Goal: Task Accomplishment & Management: Use online tool/utility

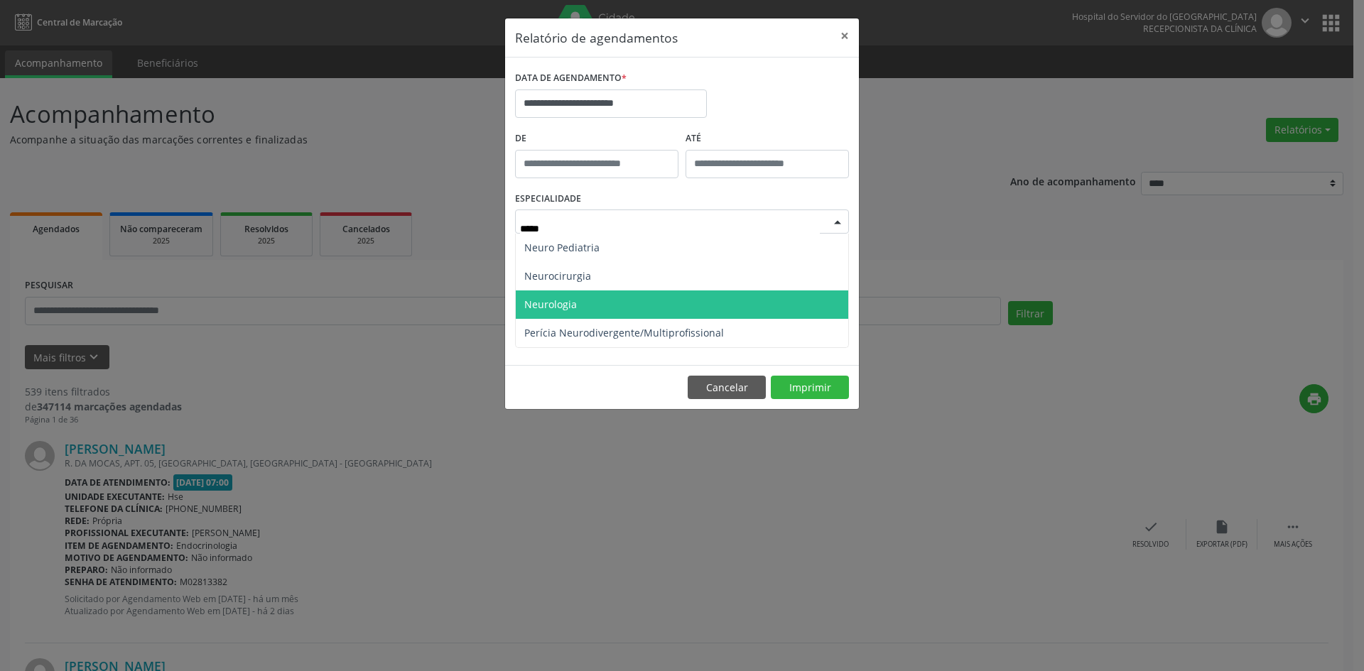
click at [602, 301] on span "Neurologia" at bounding box center [682, 305] width 332 height 28
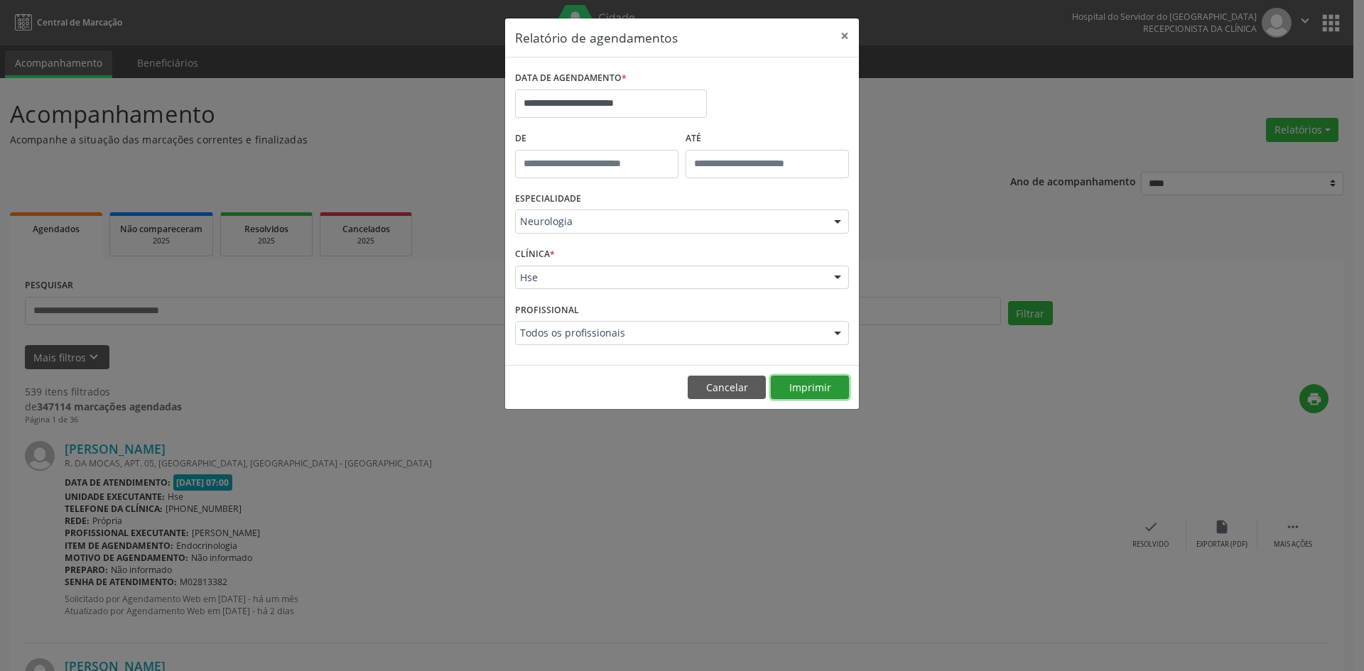
click at [814, 376] on button "Imprimir" at bounding box center [810, 388] width 78 height 24
click at [659, 99] on input "**********" at bounding box center [611, 104] width 192 height 28
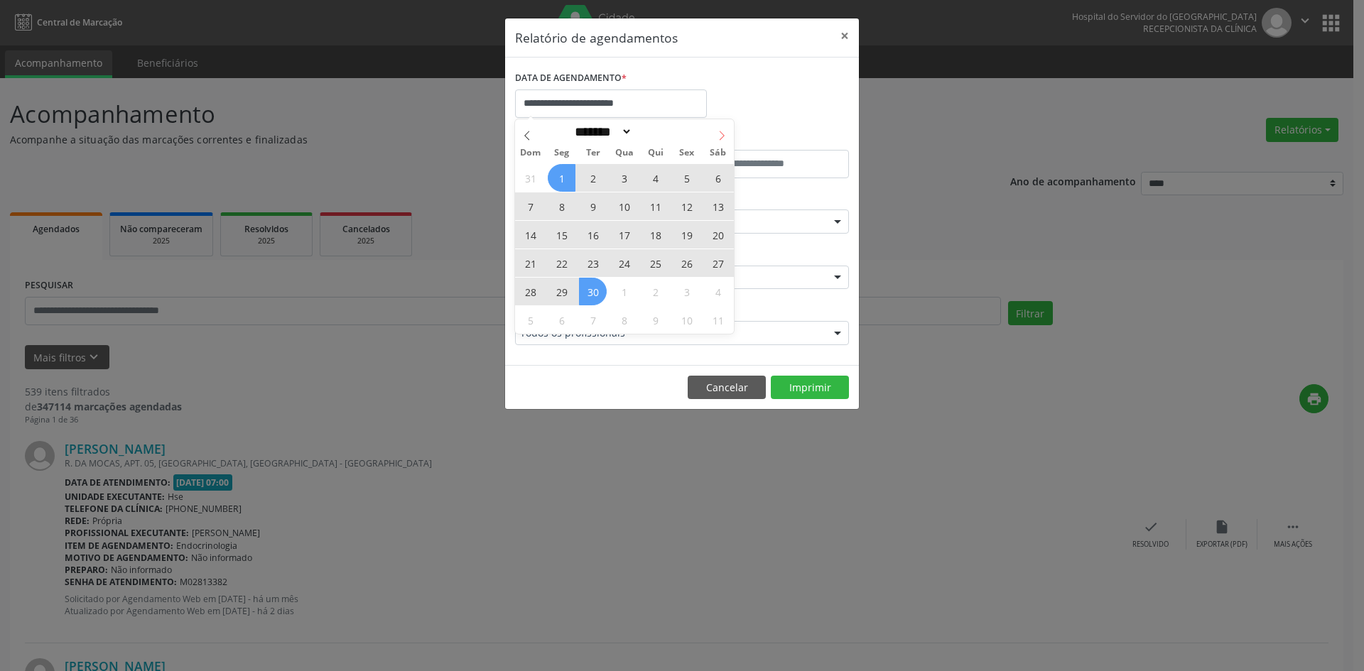
click at [719, 132] on icon at bounding box center [722, 136] width 10 height 10
select select "*"
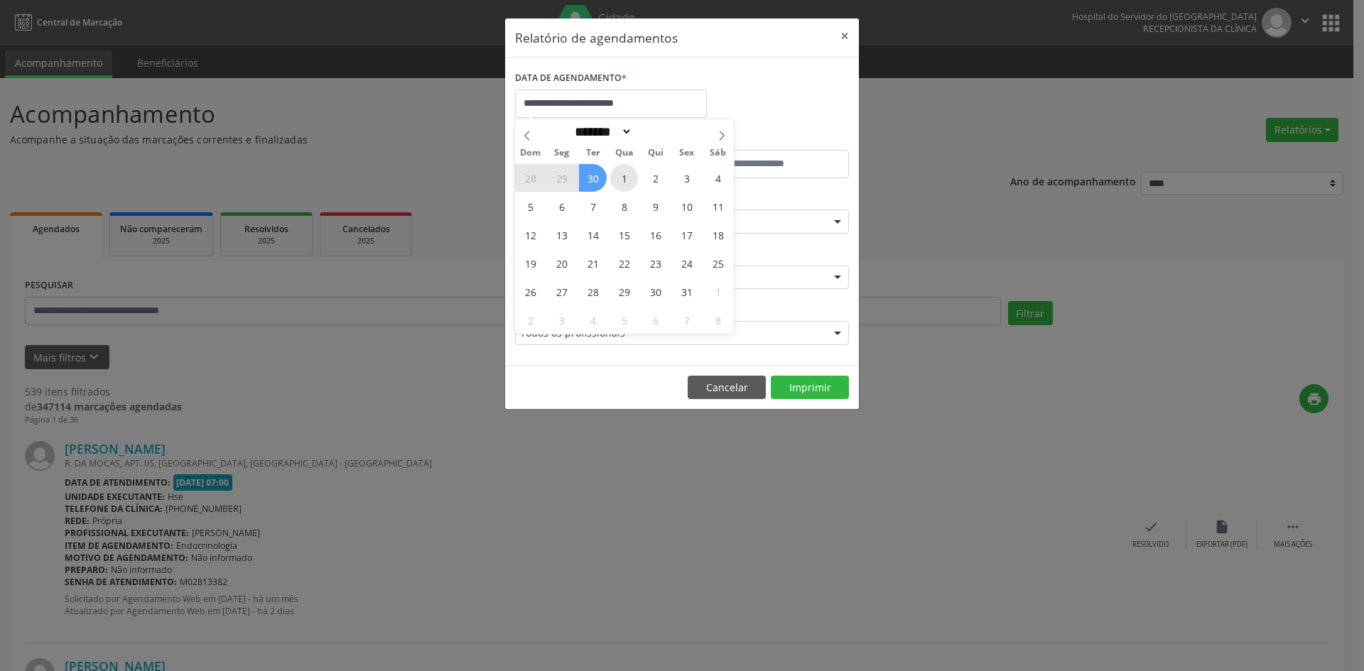
click at [634, 182] on span "1" at bounding box center [624, 178] width 28 height 28
type input "**********"
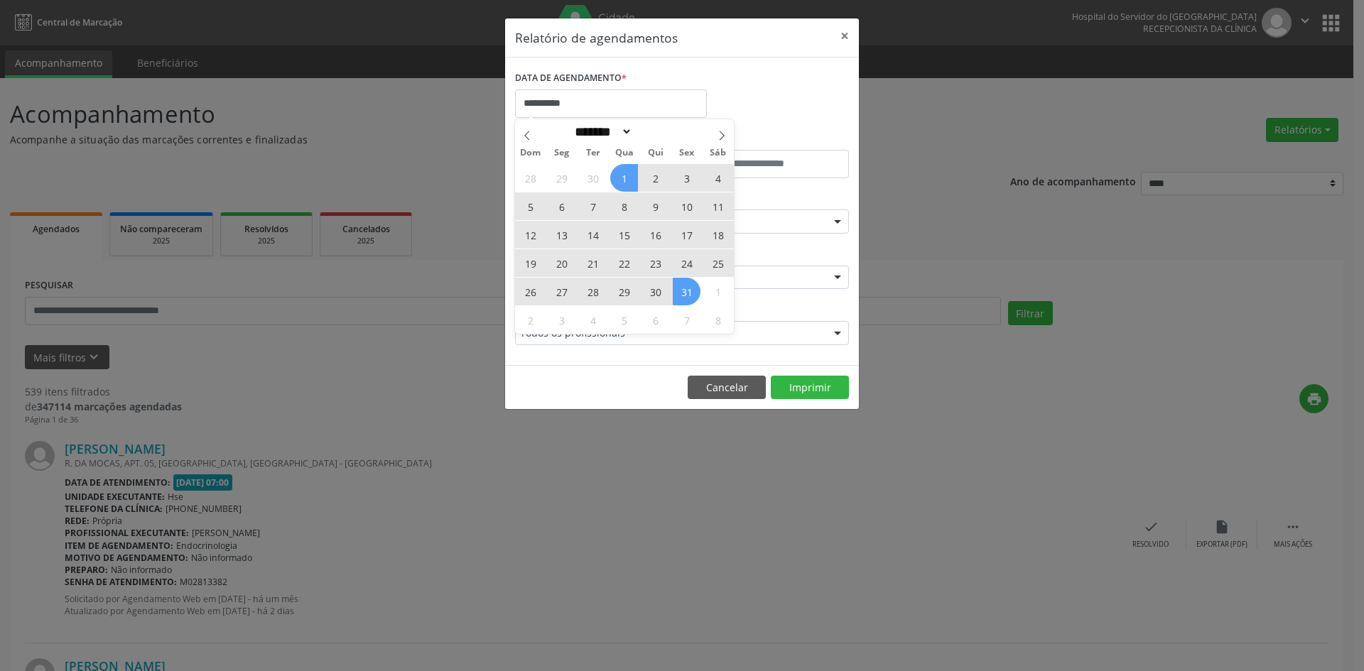
drag, startPoint x: 632, startPoint y: 180, endPoint x: 685, endPoint y: 293, distance: 125.5
click at [685, 293] on div "28 29 30 1 2 3 4 5 6 7 8 9 10 11 12 13 14 15 16 17 18 19 20 21 22 23 24 25 26 2…" at bounding box center [624, 248] width 219 height 171
click at [685, 293] on span "31" at bounding box center [687, 292] width 28 height 28
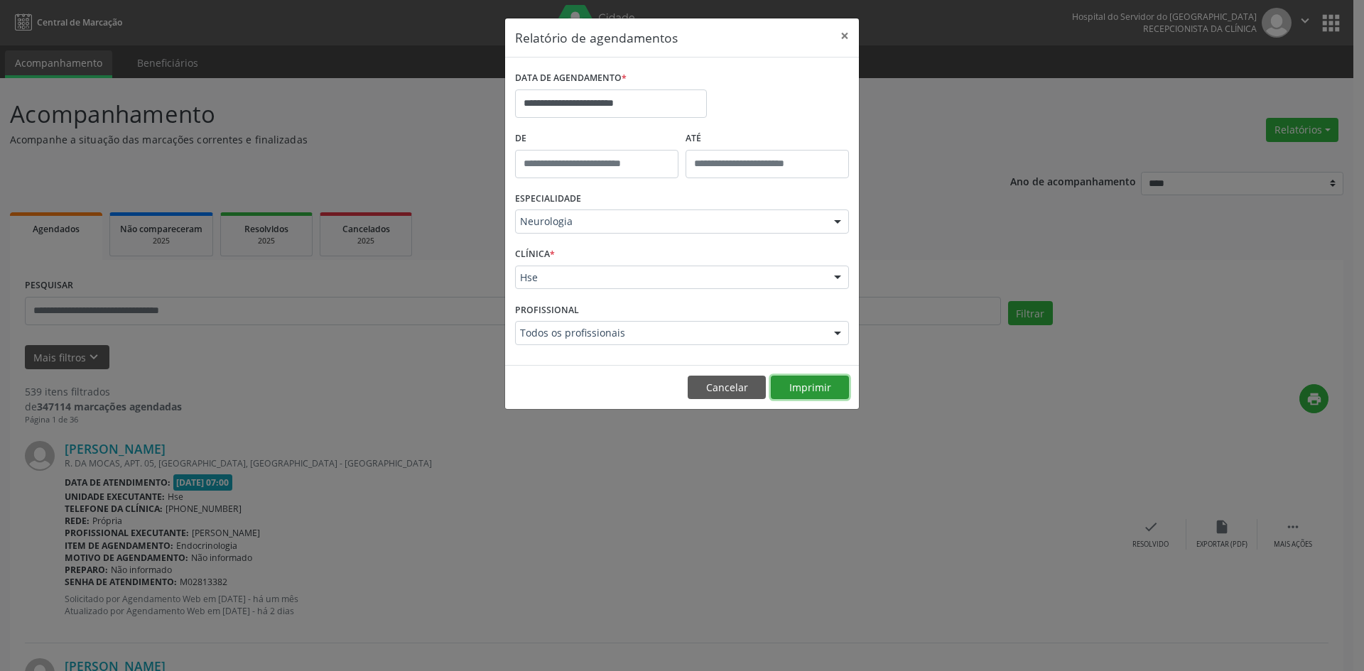
click at [812, 388] on button "Imprimir" at bounding box center [810, 388] width 78 height 24
click at [846, 33] on button "×" at bounding box center [845, 35] width 28 height 35
